Goal: Transaction & Acquisition: Purchase product/service

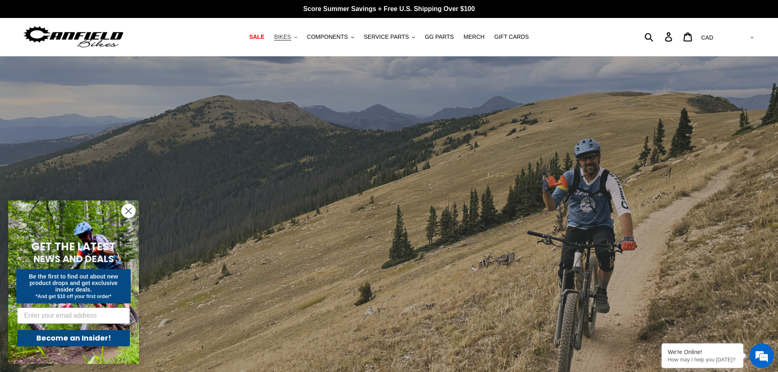
click at [290, 37] on span "BIKES" at bounding box center [282, 36] width 17 height 7
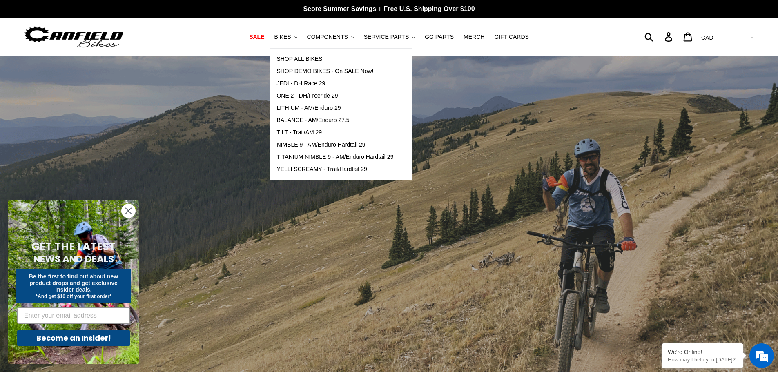
click at [263, 37] on span "SALE" at bounding box center [256, 36] width 15 height 7
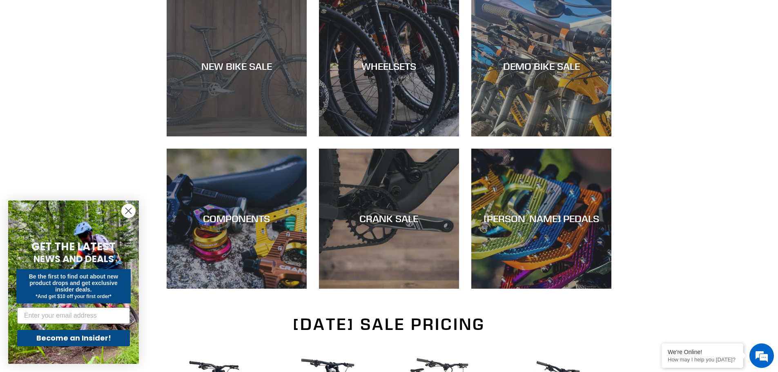
scroll to position [245, 0]
click at [242, 136] on div "NEW BIKE SALE" at bounding box center [237, 136] width 140 height 0
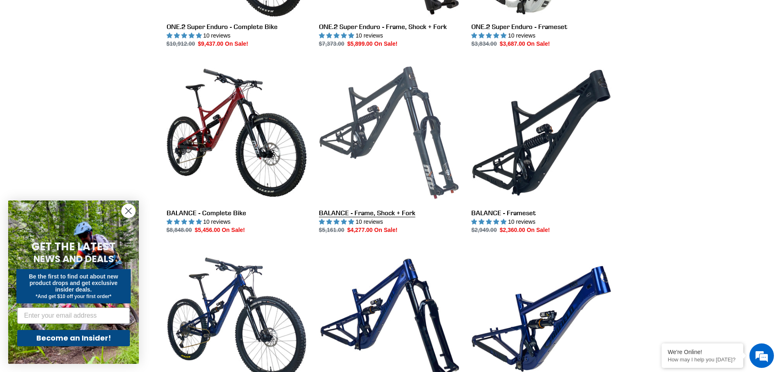
scroll to position [735, 0]
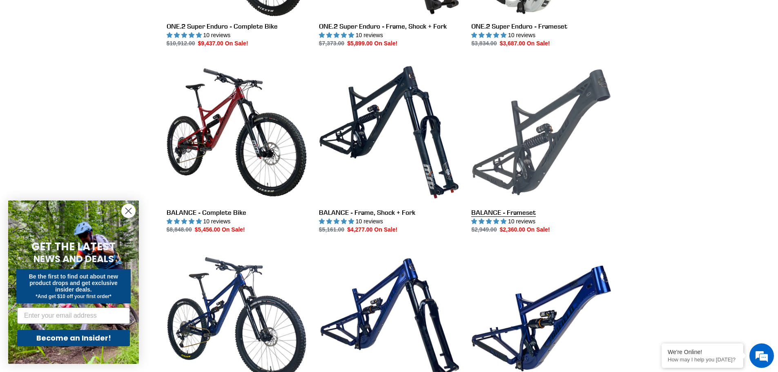
click at [527, 121] on link "BALANCE - Frameset" at bounding box center [541, 148] width 140 height 172
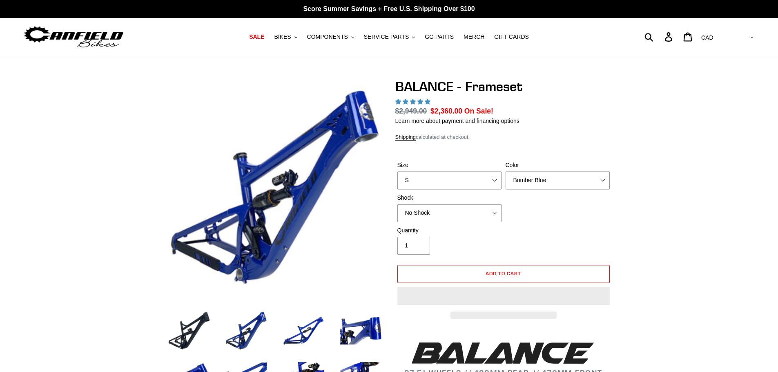
select select "highest-rating"
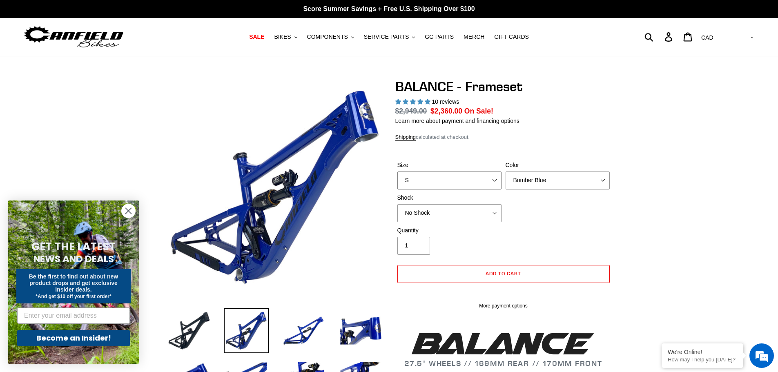
click at [486, 176] on select "S M L XL" at bounding box center [449, 180] width 104 height 18
select select "L"
click at [397, 171] on select "S M L XL" at bounding box center [449, 180] width 104 height 18
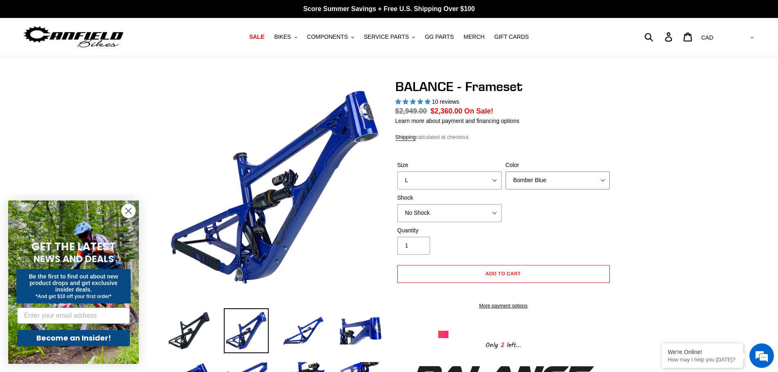
click at [528, 180] on select "Bomber Blue Goat's Blood Stealth Black" at bounding box center [557, 180] width 104 height 18
select select "Stealth Black"
click at [505, 171] on select "Bomber Blue Goat's Blood Stealth Black" at bounding box center [557, 180] width 104 height 18
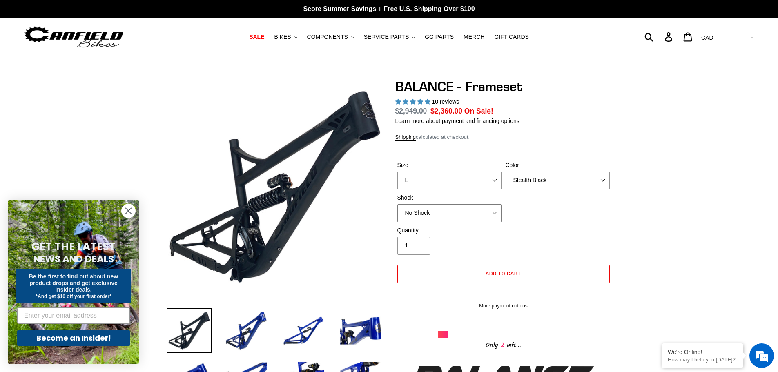
click at [462, 213] on select "No Shock Cane Creek Kitsuma Air Öhlins TTX2 Air EXT Storia V3-S" at bounding box center [449, 213] width 104 height 18
click at [397, 204] on select "No Shock Cane Creek Kitsuma Air Öhlins TTX2 Air EXT Storia V3-S" at bounding box center [449, 213] width 104 height 18
click at [133, 209] on circle "Close dialog" at bounding box center [128, 210] width 13 height 13
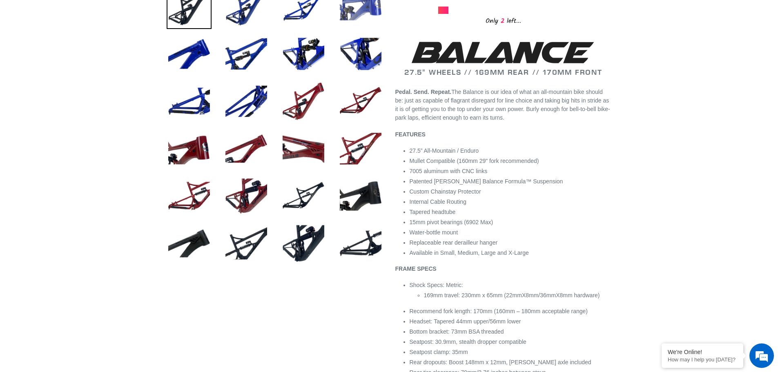
scroll to position [286, 0]
